Goal: Information Seeking & Learning: Learn about a topic

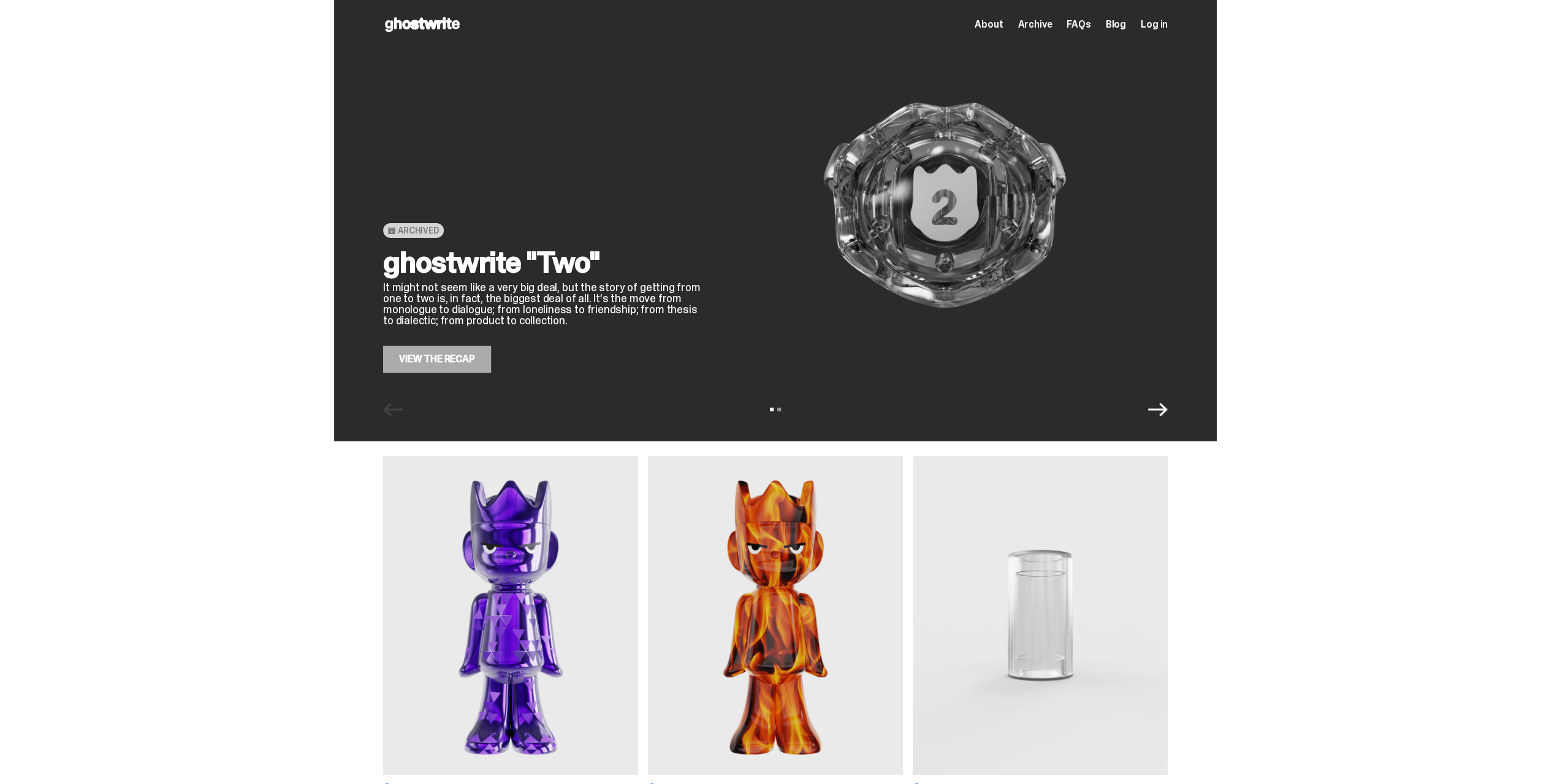
click at [995, 23] on span "About" at bounding box center [988, 24] width 28 height 10
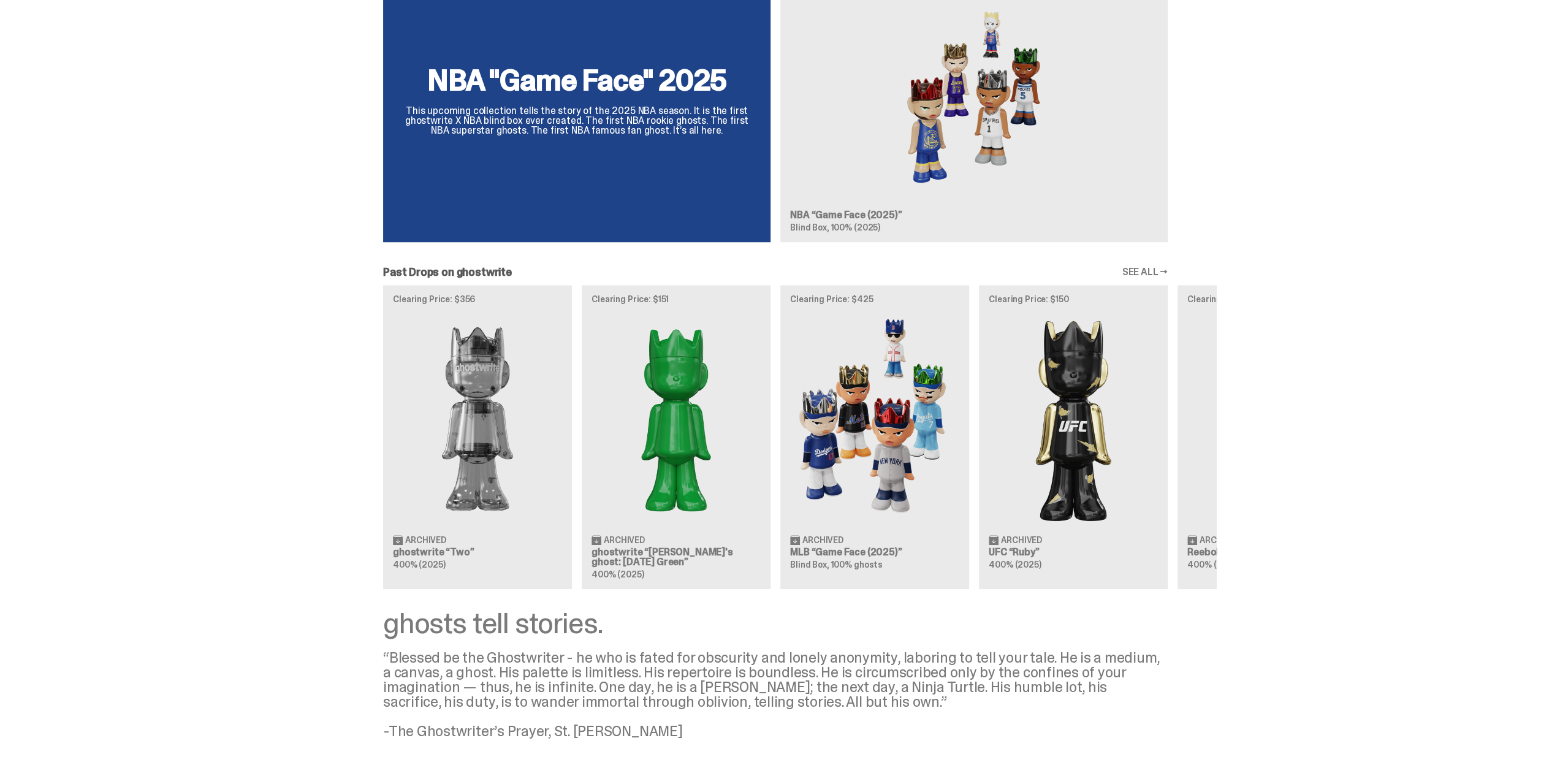
scroll to position [933, 0]
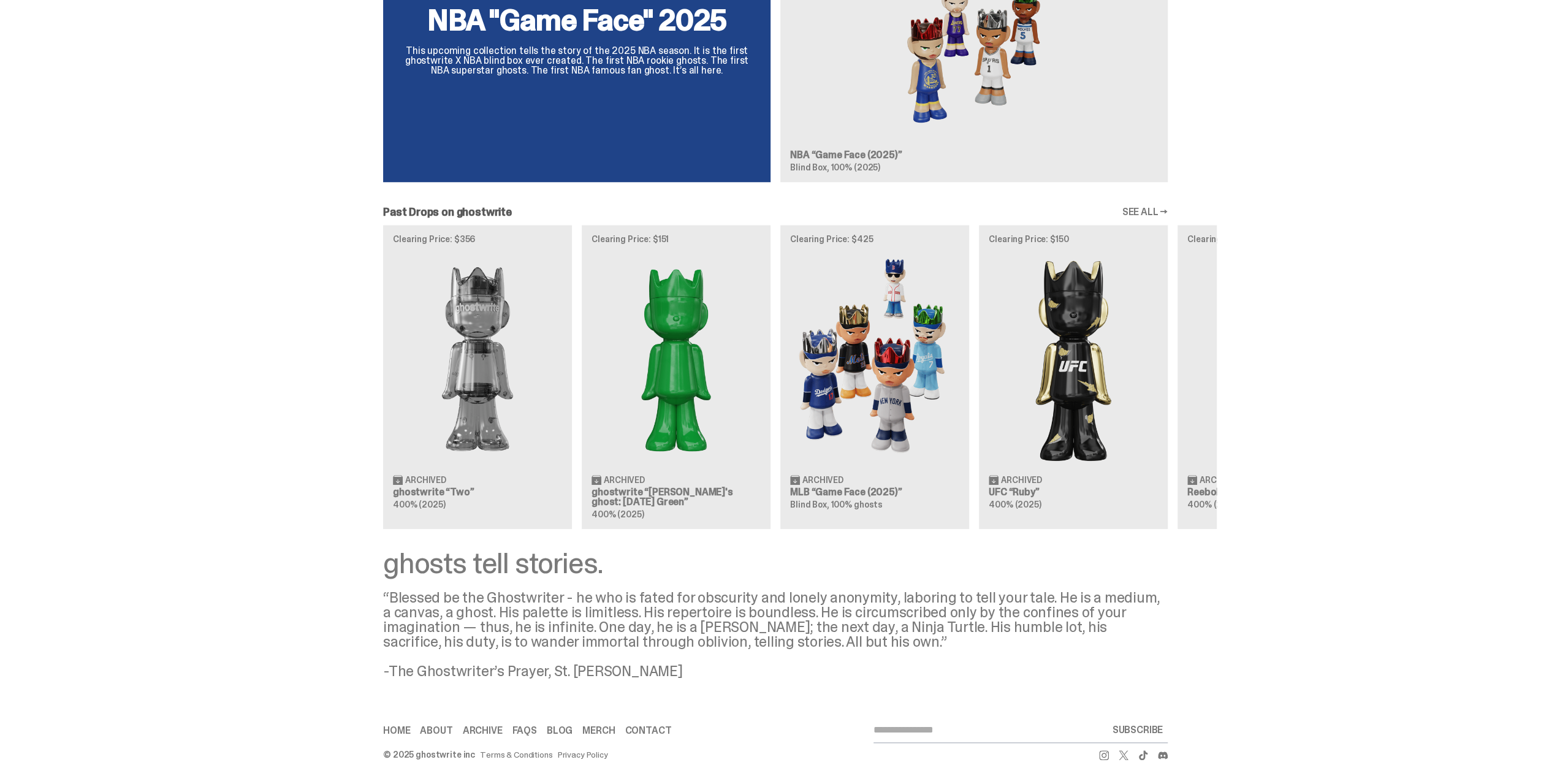
click at [1151, 211] on link "SEE ALL →" at bounding box center [1144, 212] width 46 height 10
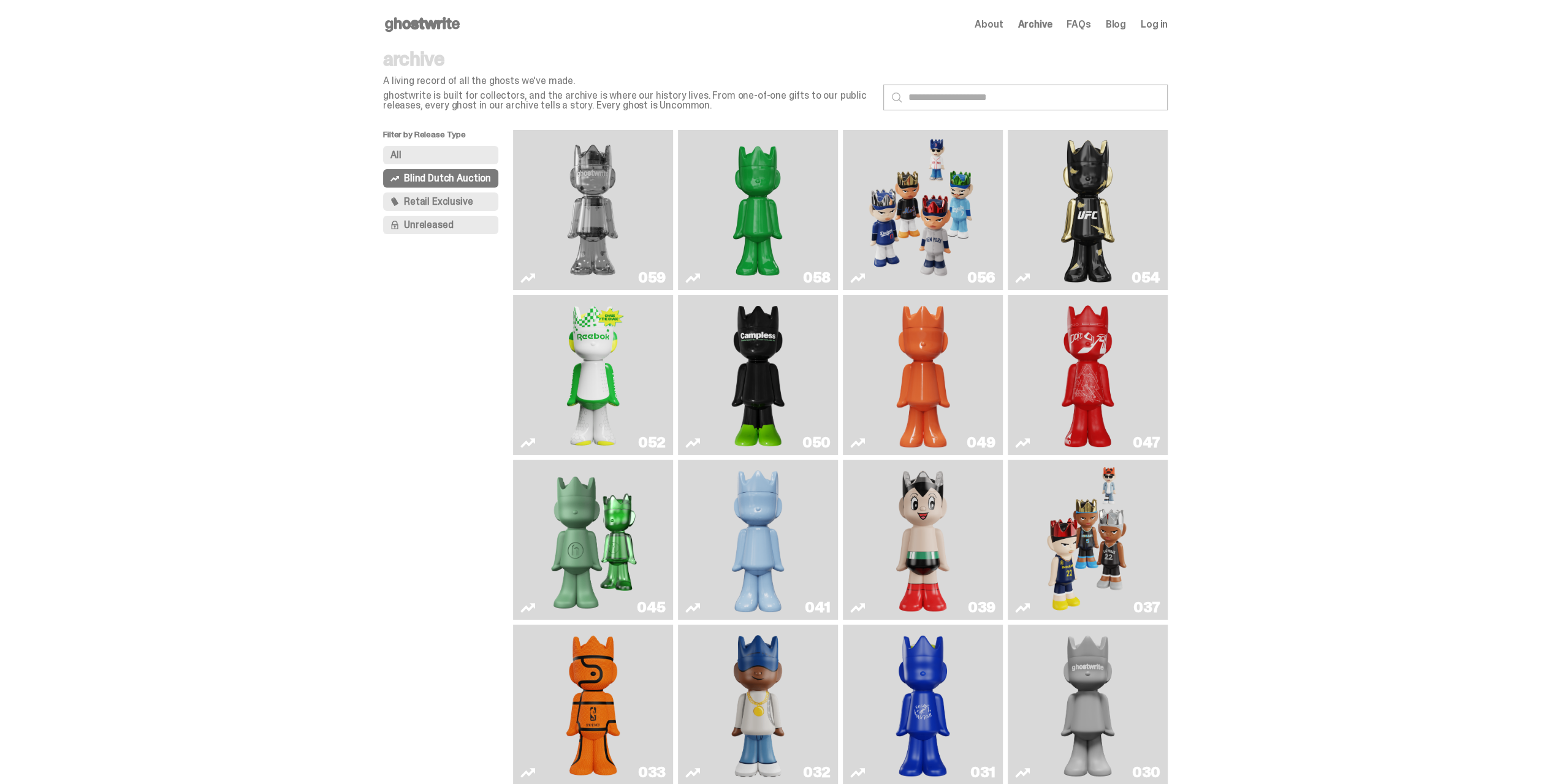
click at [459, 206] on span "Retail Exclusive" at bounding box center [438, 201] width 69 height 10
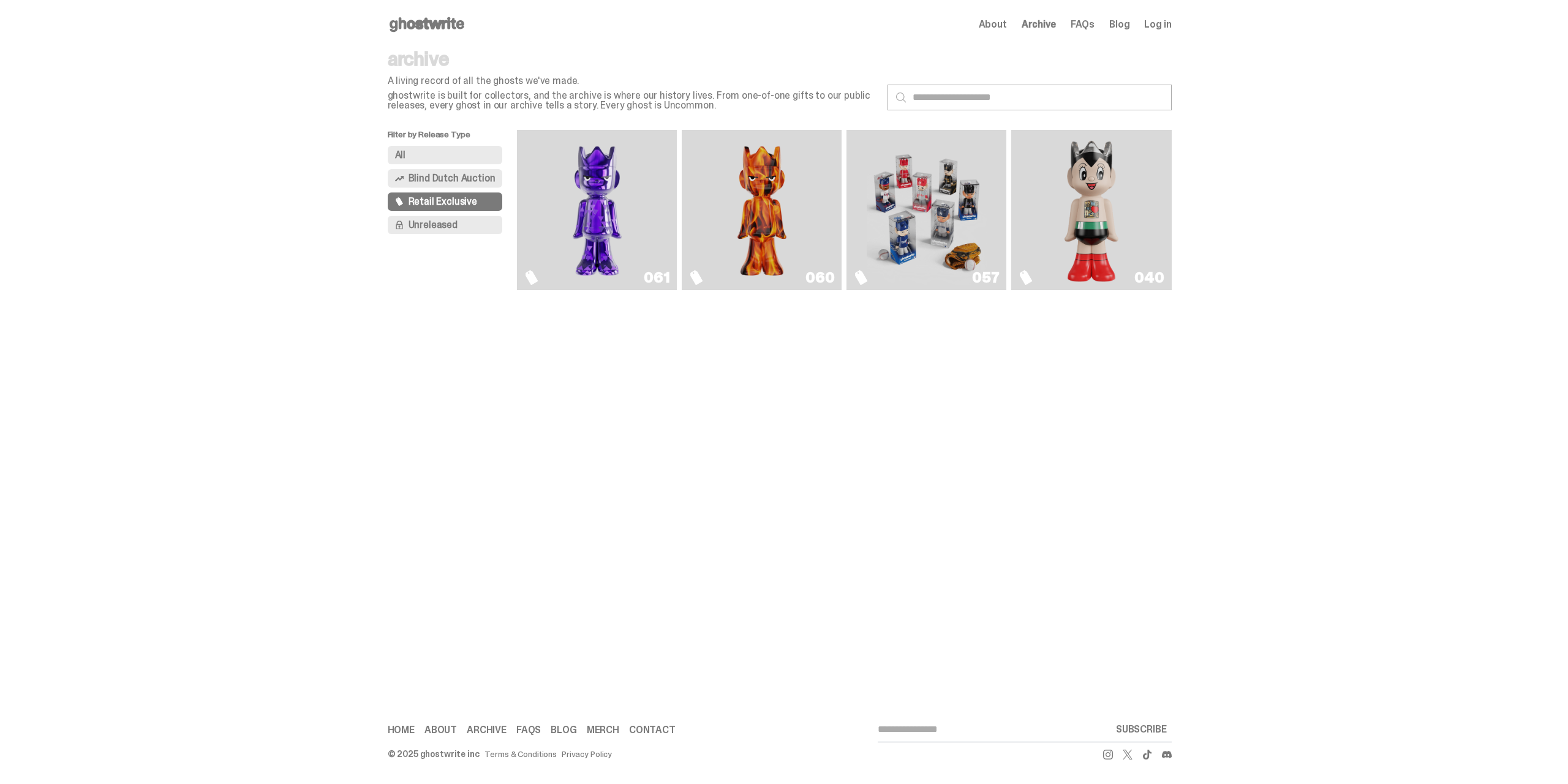
click at [440, 176] on span "Blind Dutch Auction" at bounding box center [452, 178] width 87 height 10
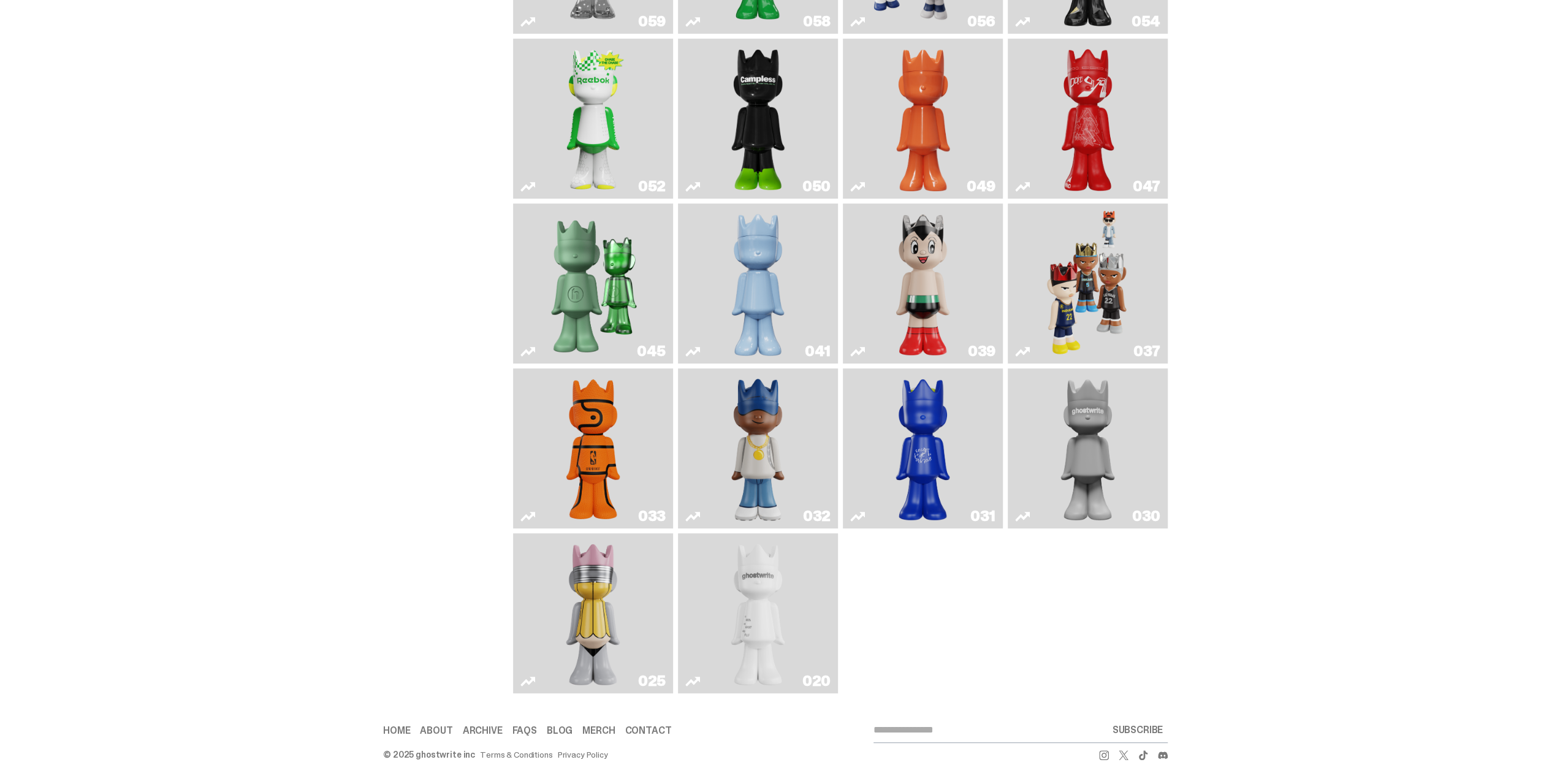
scroll to position [262, 0]
click at [1083, 301] on img "Game Face (2024)" at bounding box center [1087, 283] width 85 height 150
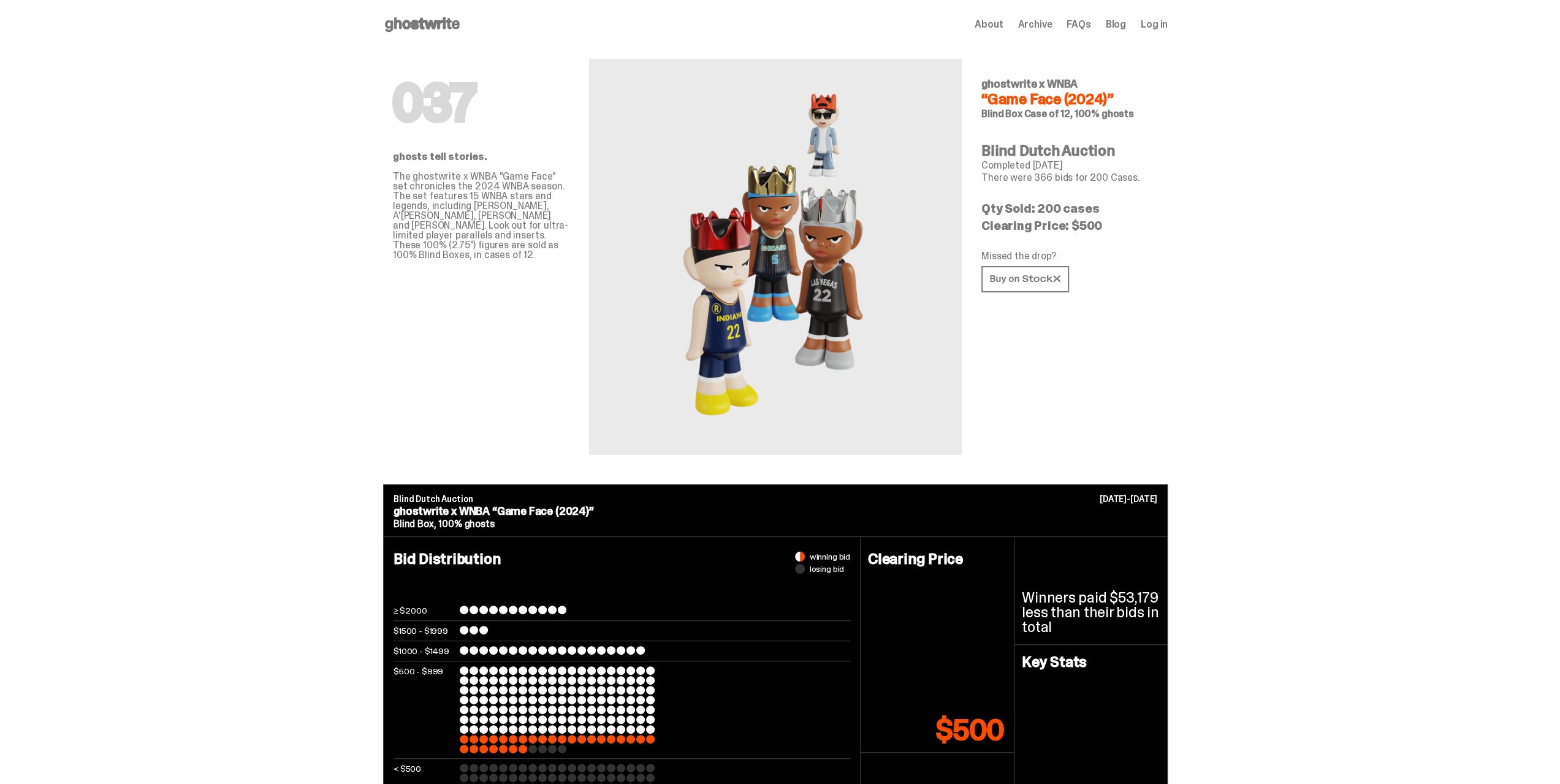
click at [833, 183] on img at bounding box center [775, 256] width 189 height 337
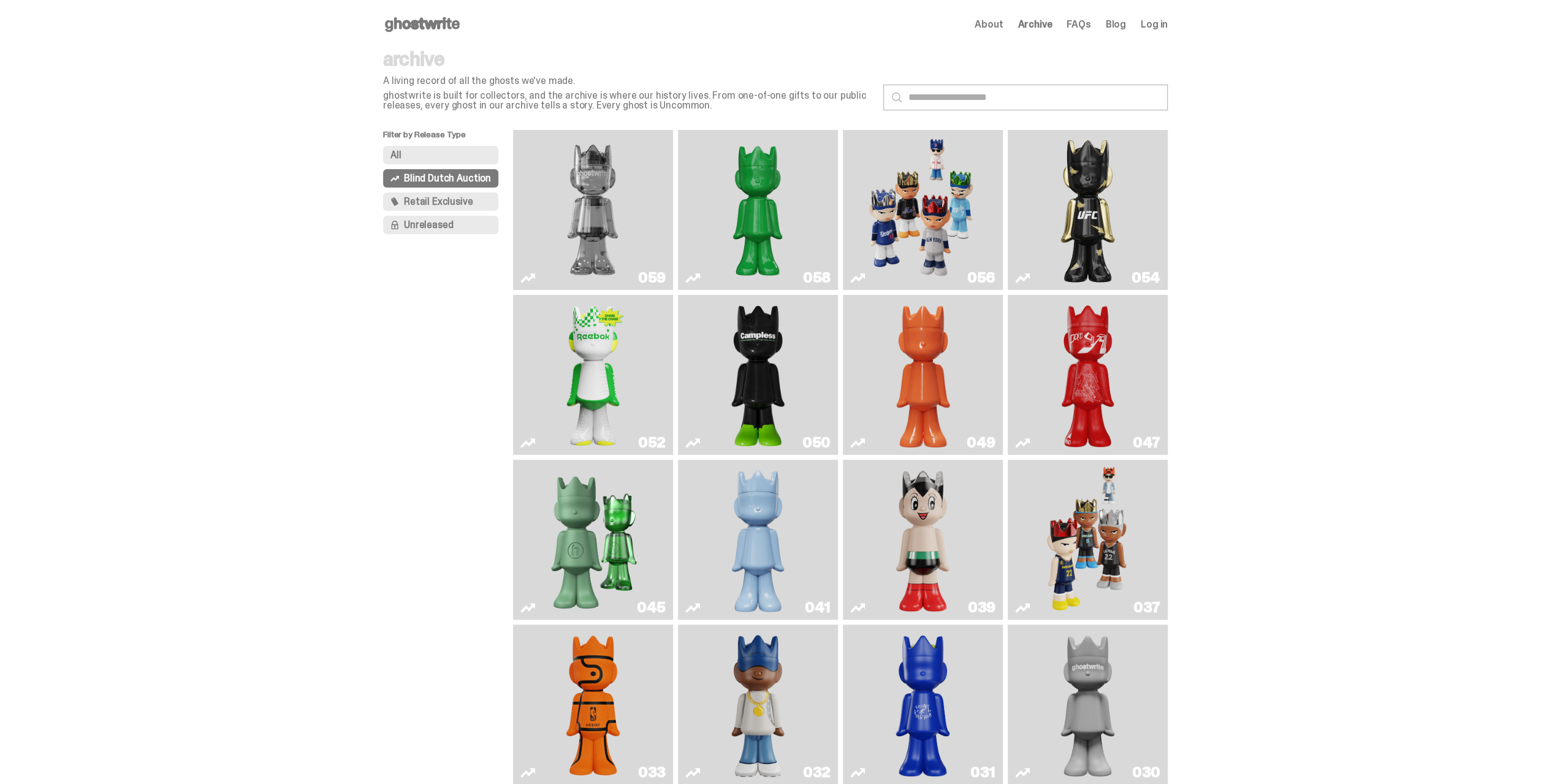
click at [936, 210] on img "Game Face (2025)" at bounding box center [922, 210] width 120 height 150
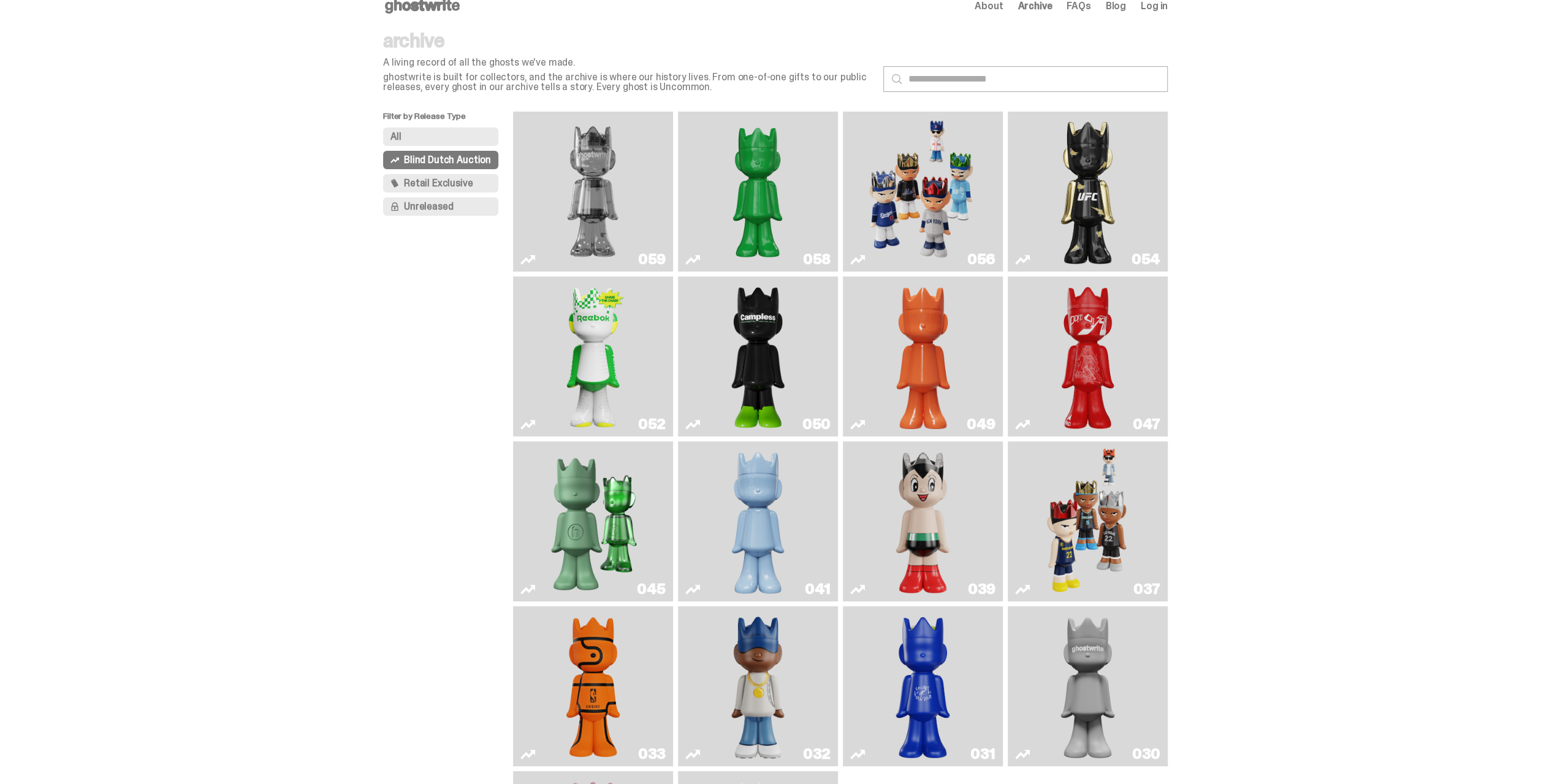
scroll to position [17, 0]
click at [443, 180] on span "Retail Exclusive" at bounding box center [438, 184] width 69 height 10
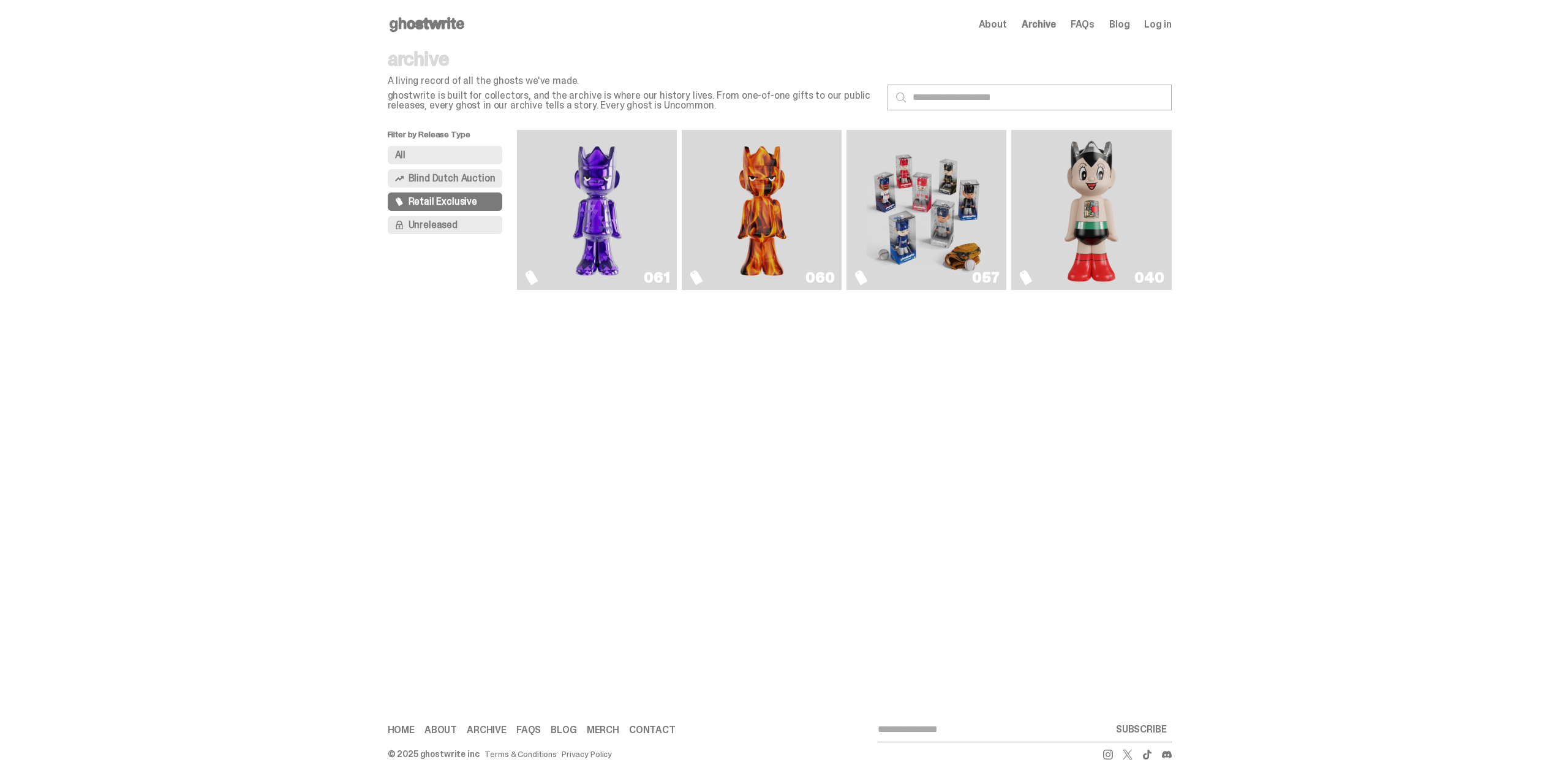
click at [907, 233] on img "Game Face (2025)" at bounding box center [927, 210] width 120 height 150
click at [1082, 184] on img "Astro Boy (Heart)" at bounding box center [1092, 210] width 65 height 150
